Goal: Task Accomplishment & Management: Use online tool/utility

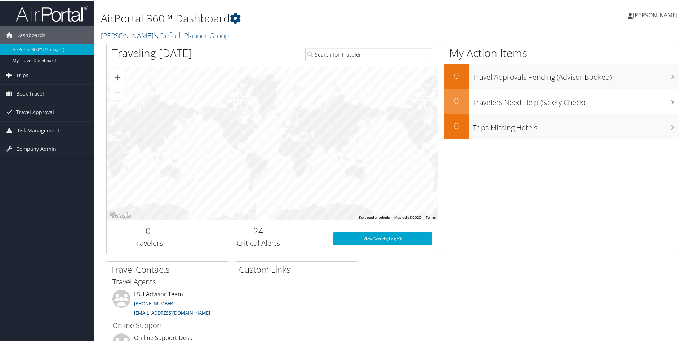
click at [30, 74] on link "Trips" at bounding box center [47, 75] width 94 height 18
click at [35, 125] on span "Book Travel" at bounding box center [30, 125] width 28 height 18
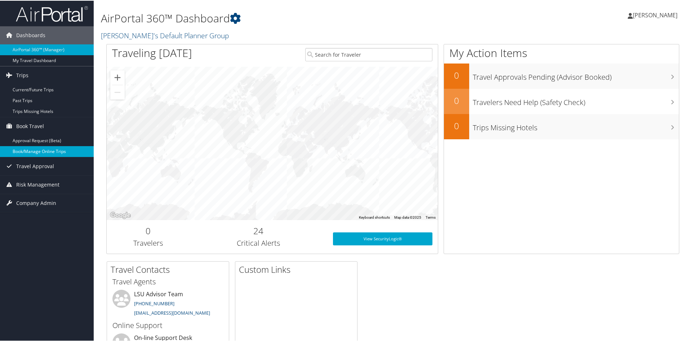
click at [44, 152] on link "Book/Manage Online Trips" at bounding box center [47, 150] width 94 height 11
